Goal: Complete application form

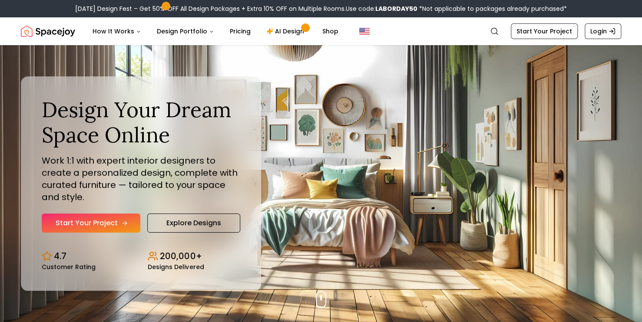
click at [119, 225] on link "Start Your Project" at bounding box center [91, 223] width 99 height 19
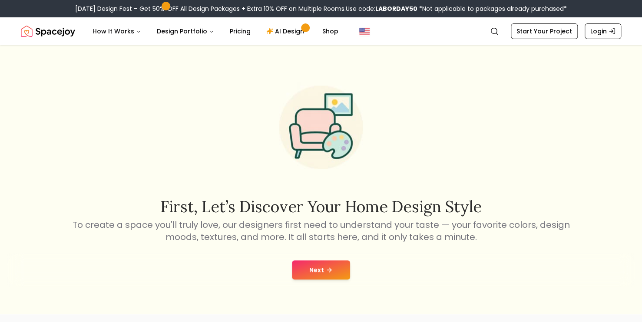
click at [318, 265] on button "Next" at bounding box center [321, 270] width 58 height 19
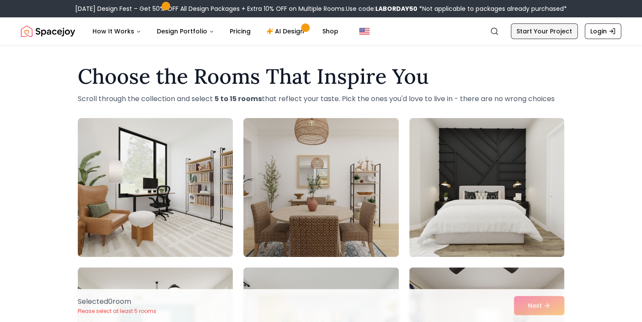
click at [552, 34] on link "Start Your Project" at bounding box center [544, 31] width 67 height 16
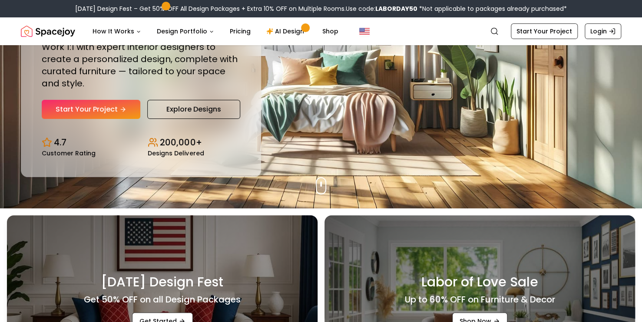
scroll to position [10, 0]
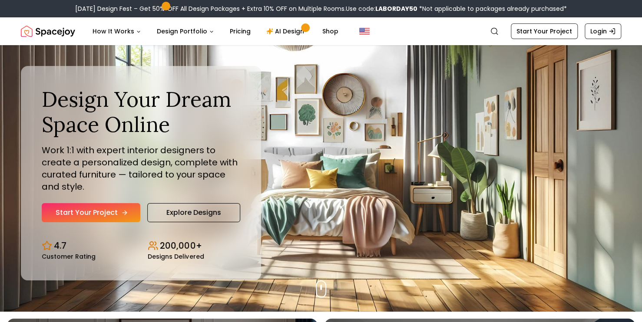
click at [96, 208] on link "Start Your Project" at bounding box center [91, 212] width 99 height 19
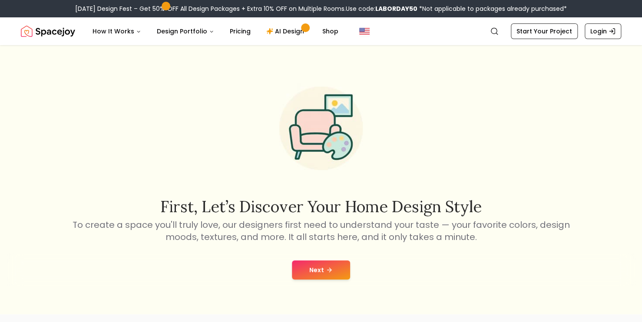
click at [296, 273] on button "Next" at bounding box center [321, 270] width 58 height 19
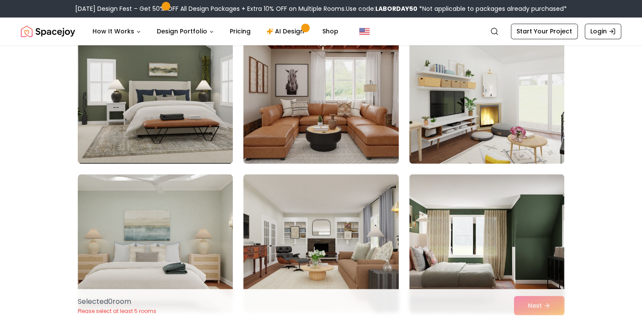
scroll to position [2187, 0]
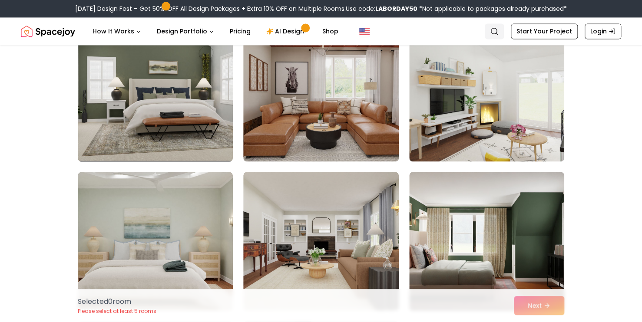
click at [495, 26] on link "Search" at bounding box center [494, 31] width 19 height 16
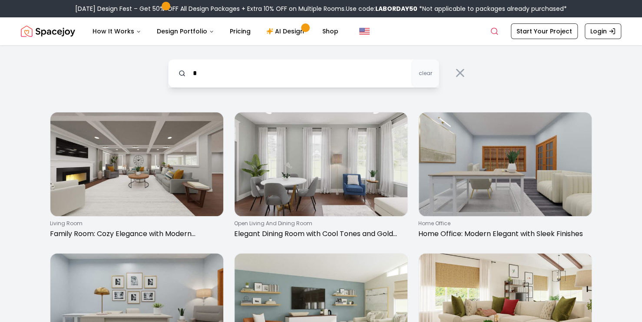
click at [323, 67] on input "*" at bounding box center [303, 73] width 271 height 29
type input "********"
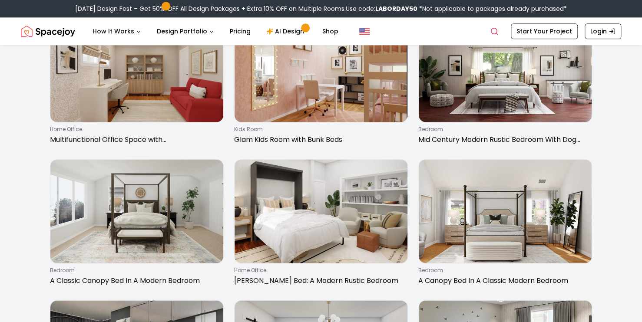
scroll to position [517, 0]
